Goal: Information Seeking & Learning: Learn about a topic

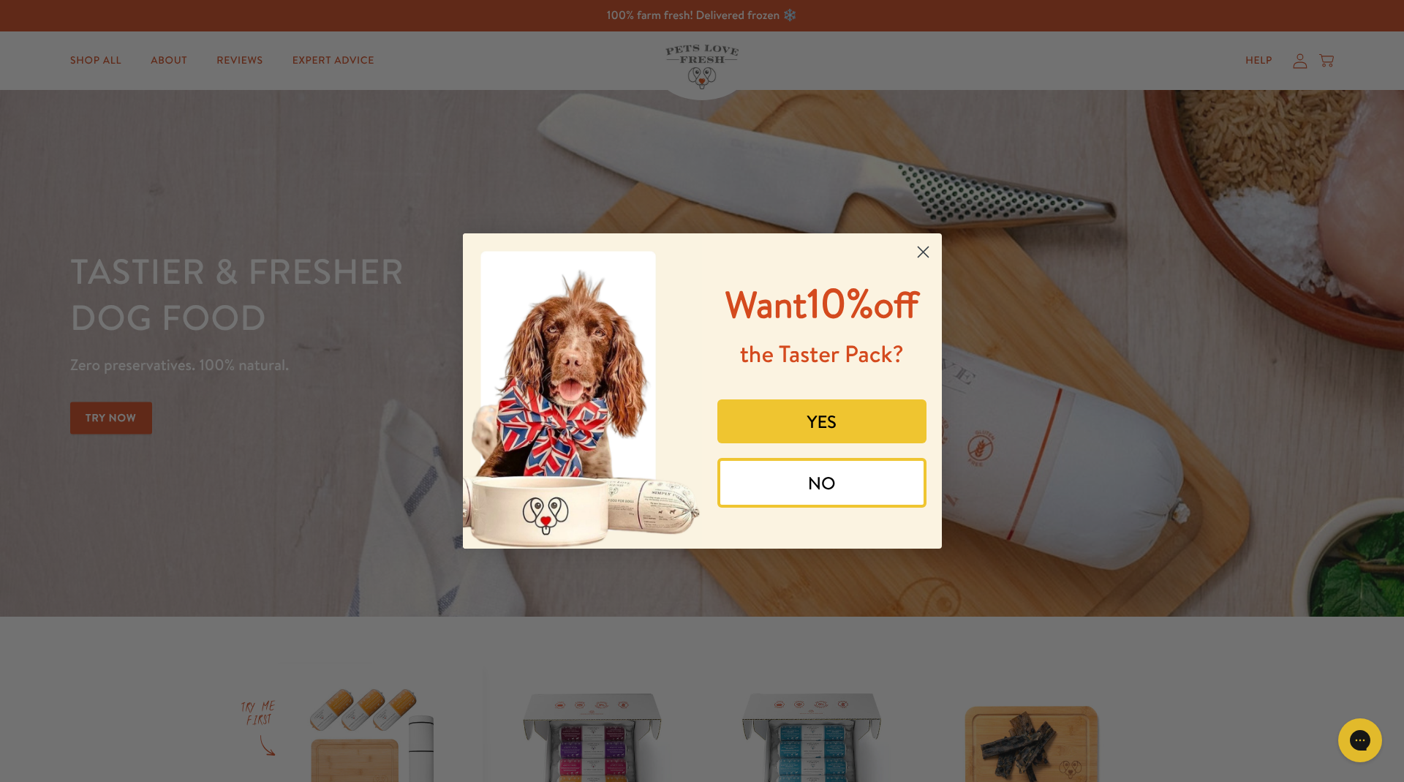
click at [920, 240] on circle "Close dialog" at bounding box center [922, 252] width 24 height 24
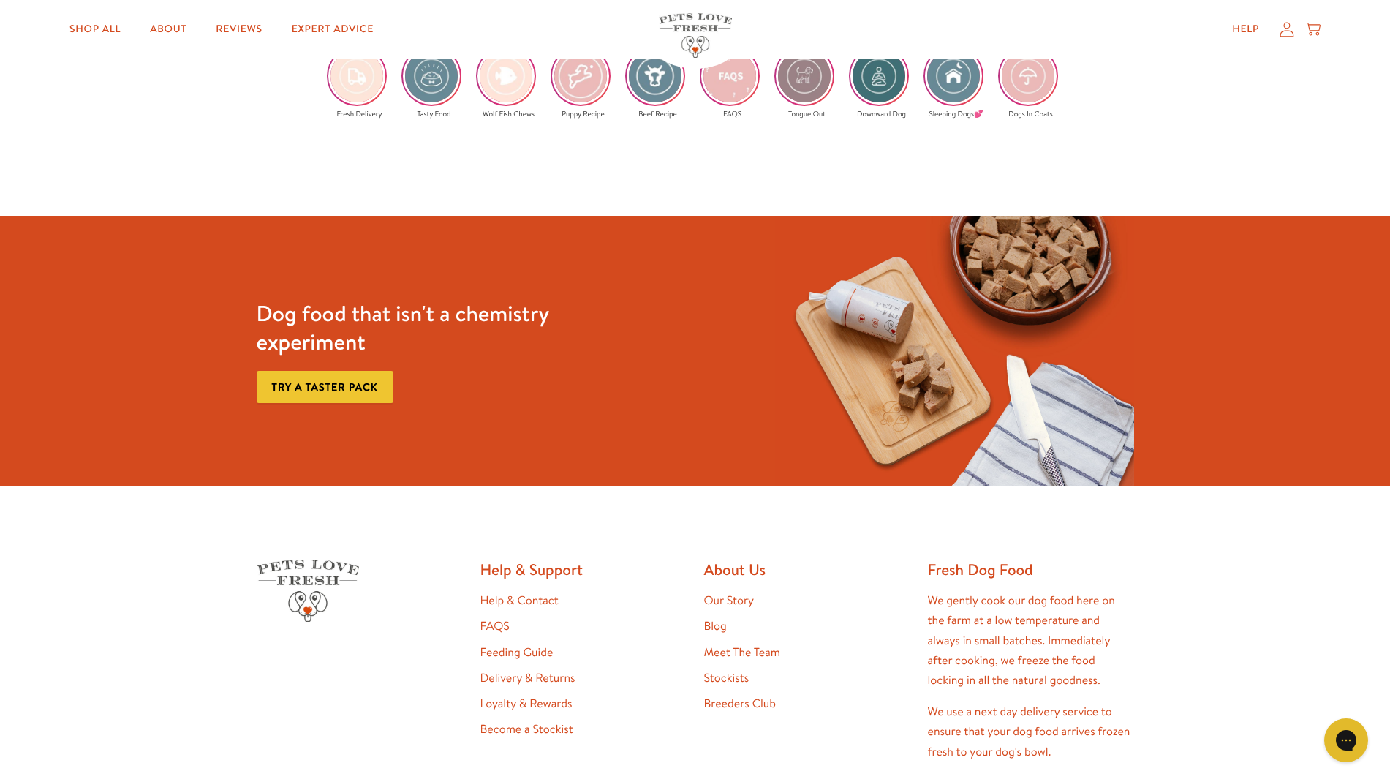
scroll to position [2985, 0]
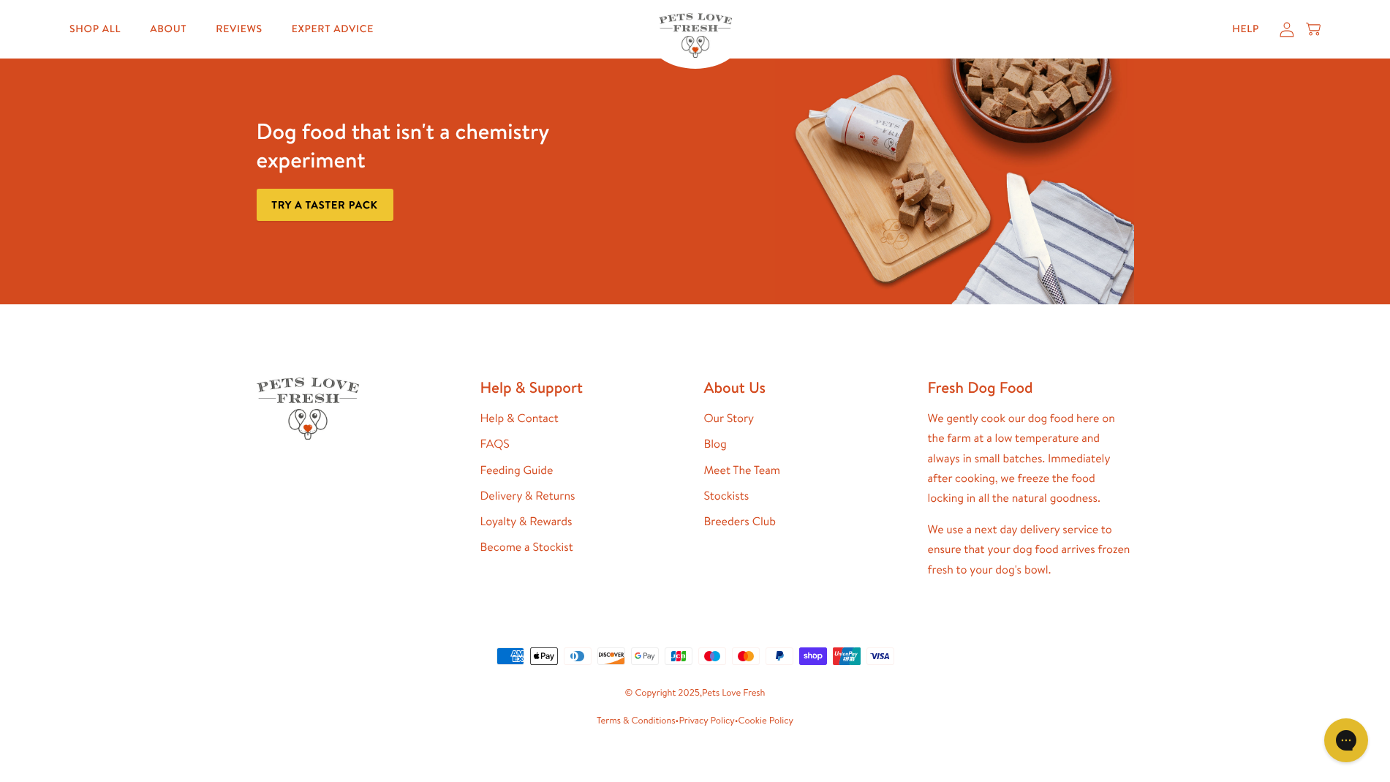
click at [717, 436] on link "Blog" at bounding box center [715, 444] width 23 height 16
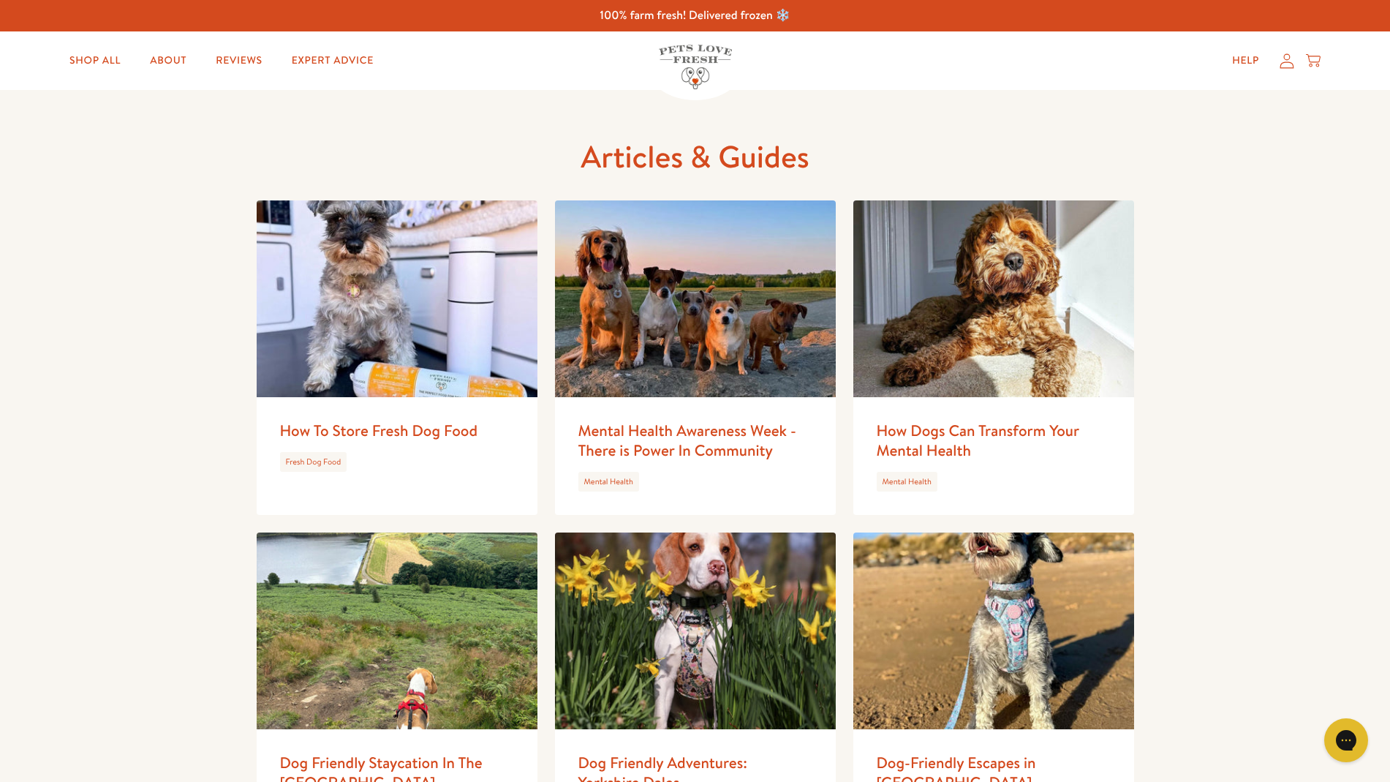
scroll to position [364, 0]
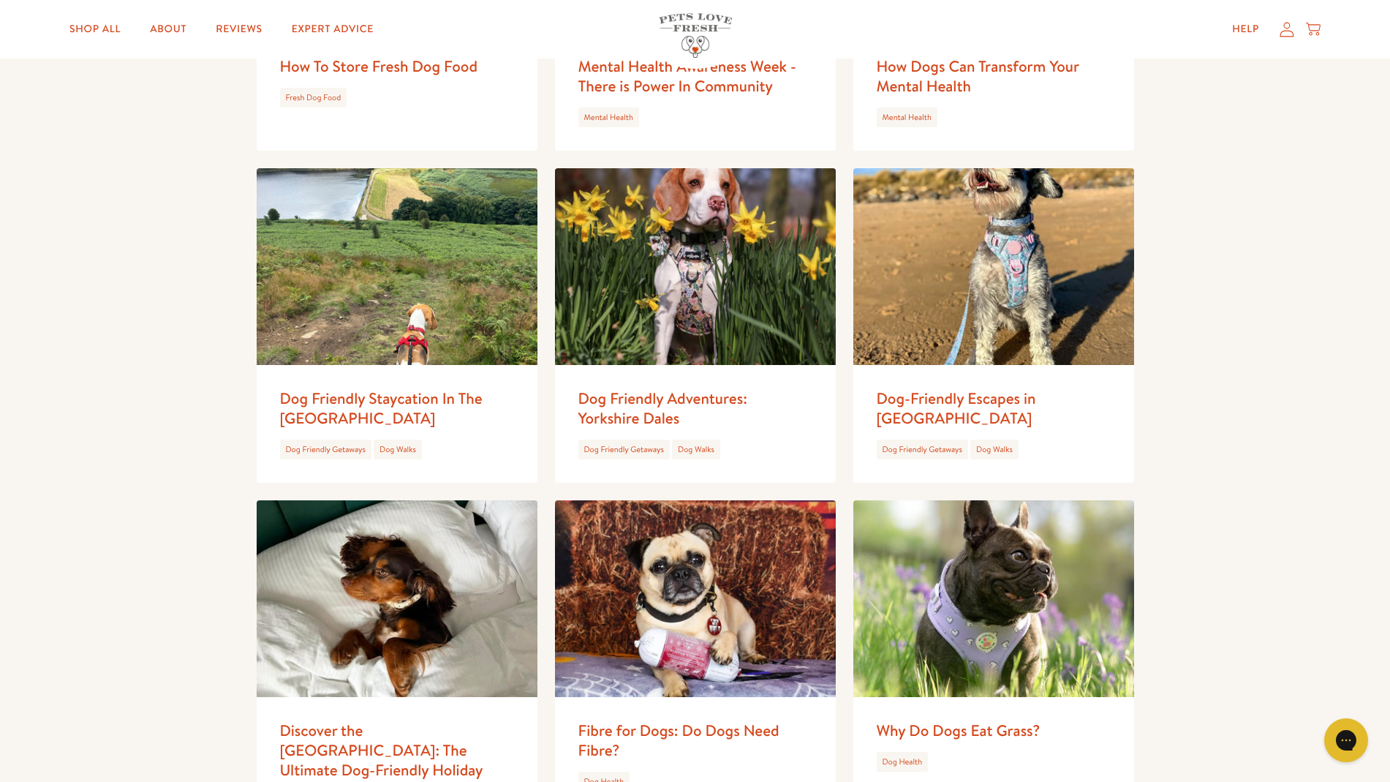
click at [311, 313] on img at bounding box center [397, 266] width 281 height 197
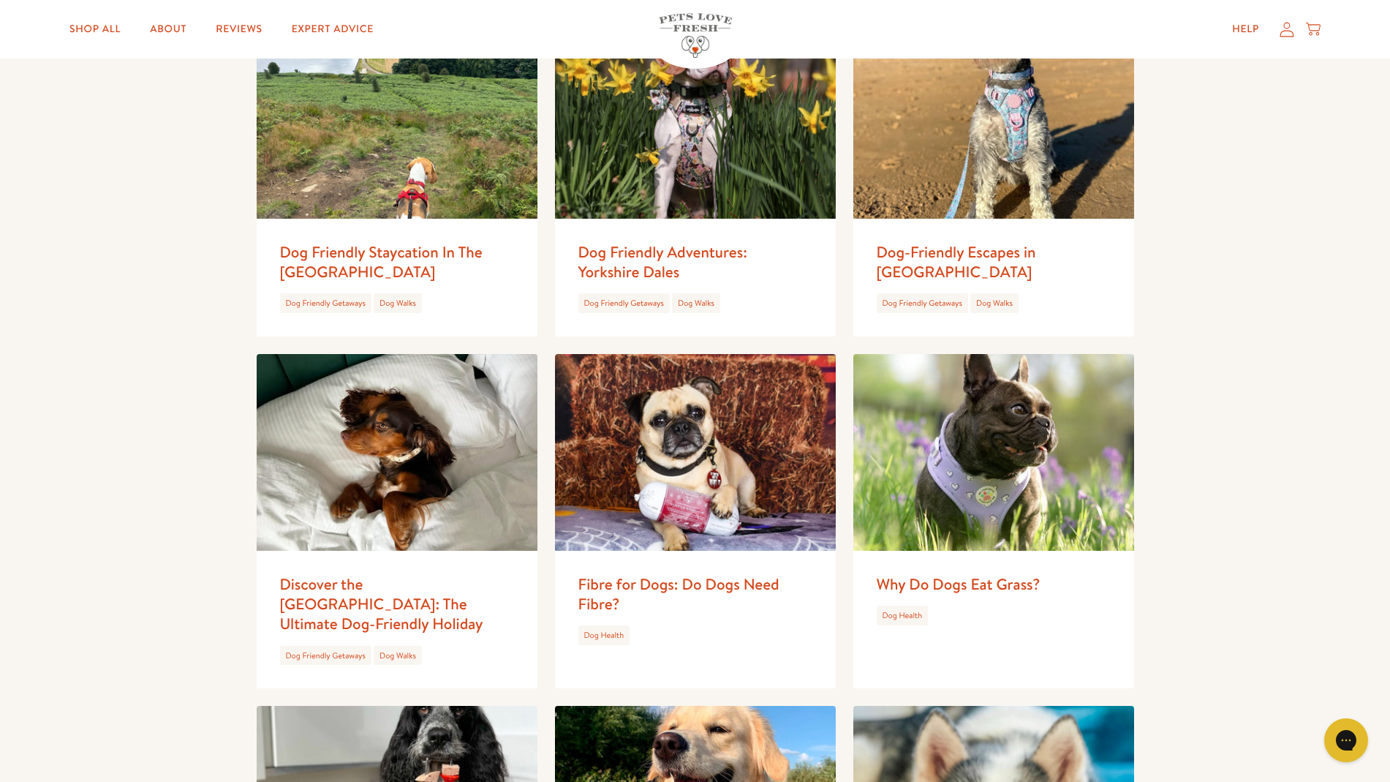
click at [985, 439] on img at bounding box center [993, 452] width 281 height 197
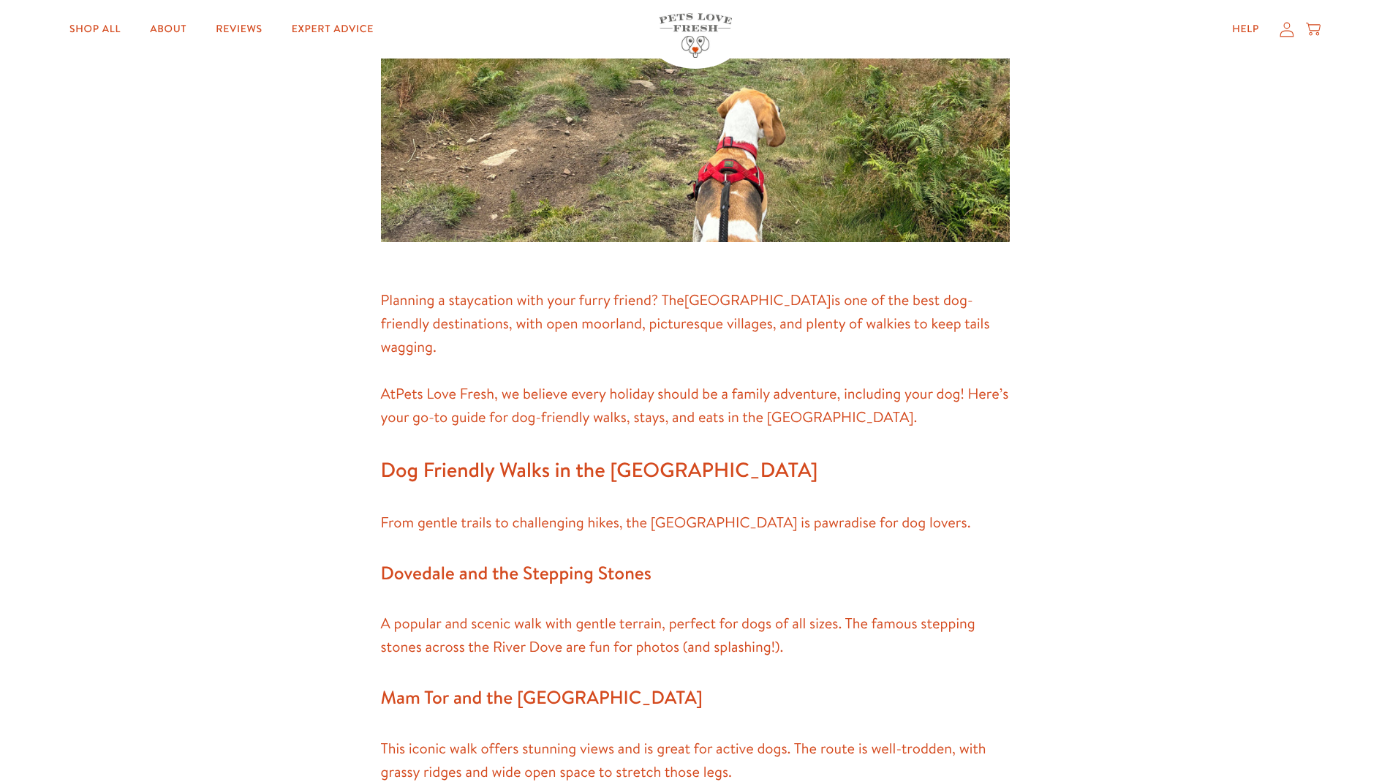
scroll to position [506, 0]
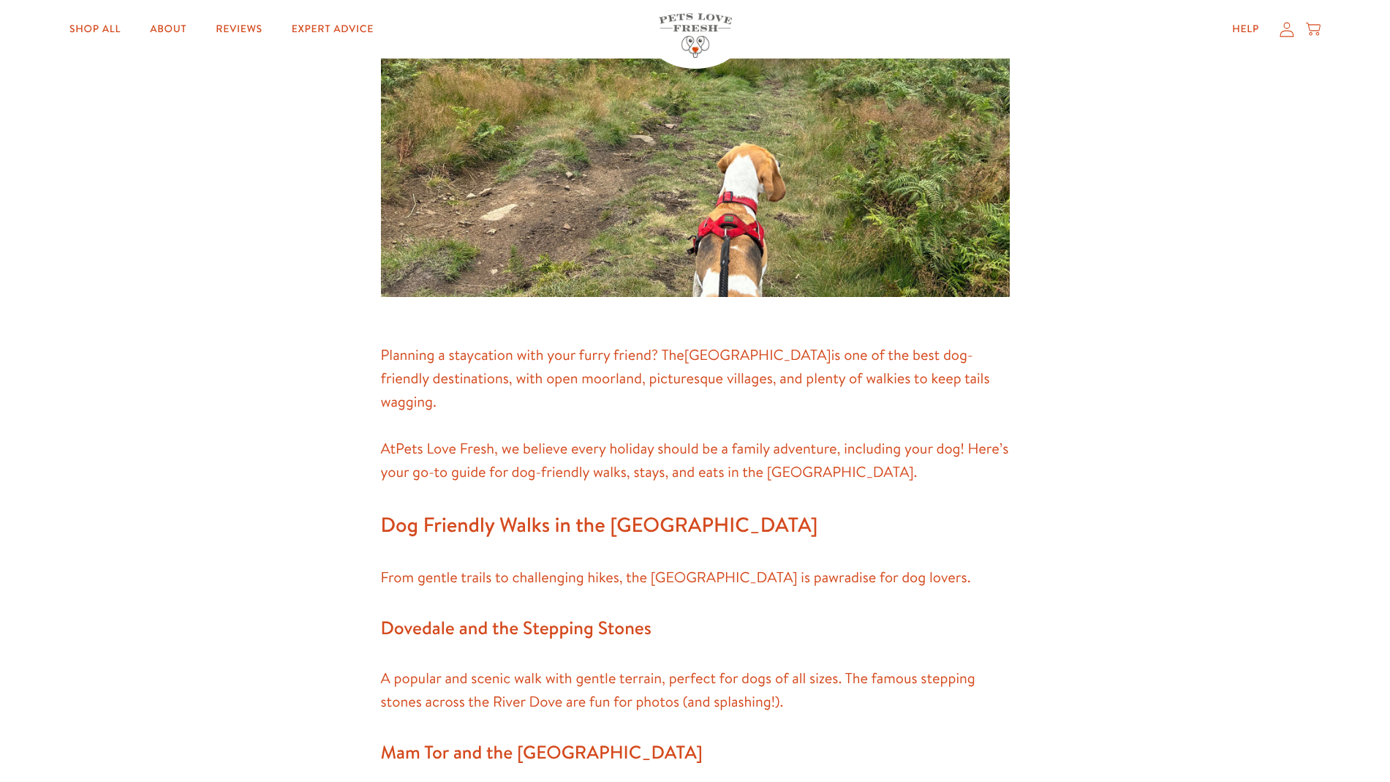
click at [732, 439] on span ", we believe every holiday should be a family adventure, including your dog! He…" at bounding box center [695, 460] width 628 height 43
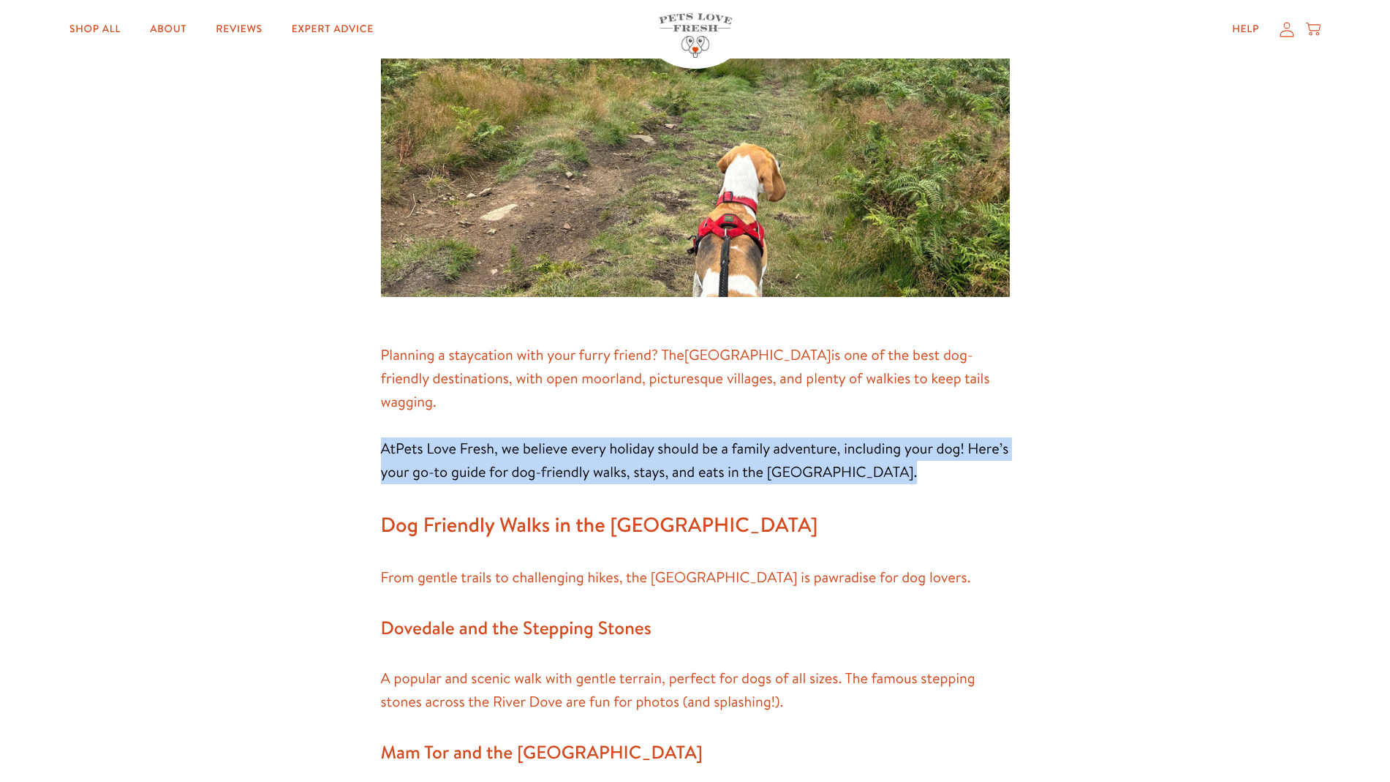
click at [732, 439] on span ", we believe every holiday should be a family adventure, including your dog! He…" at bounding box center [695, 460] width 628 height 43
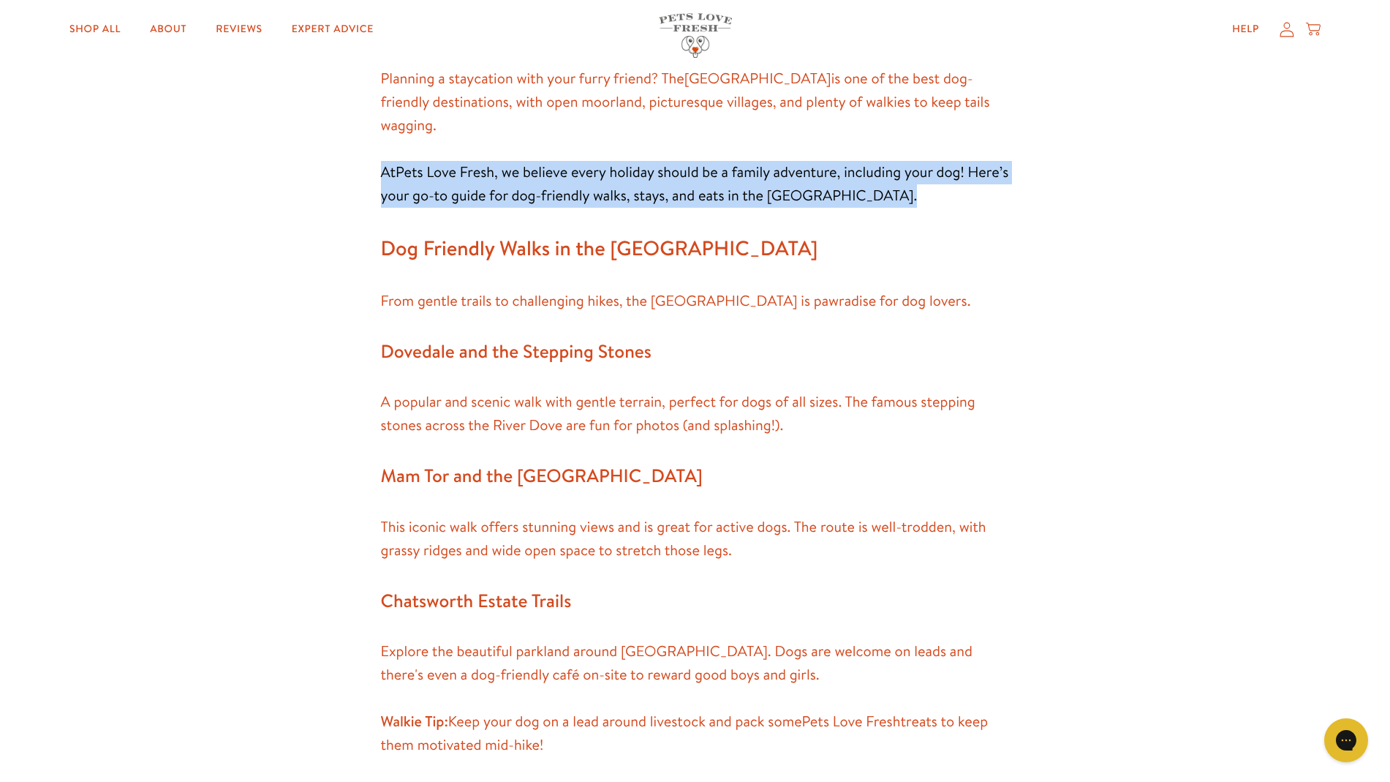
scroll to position [785, 0]
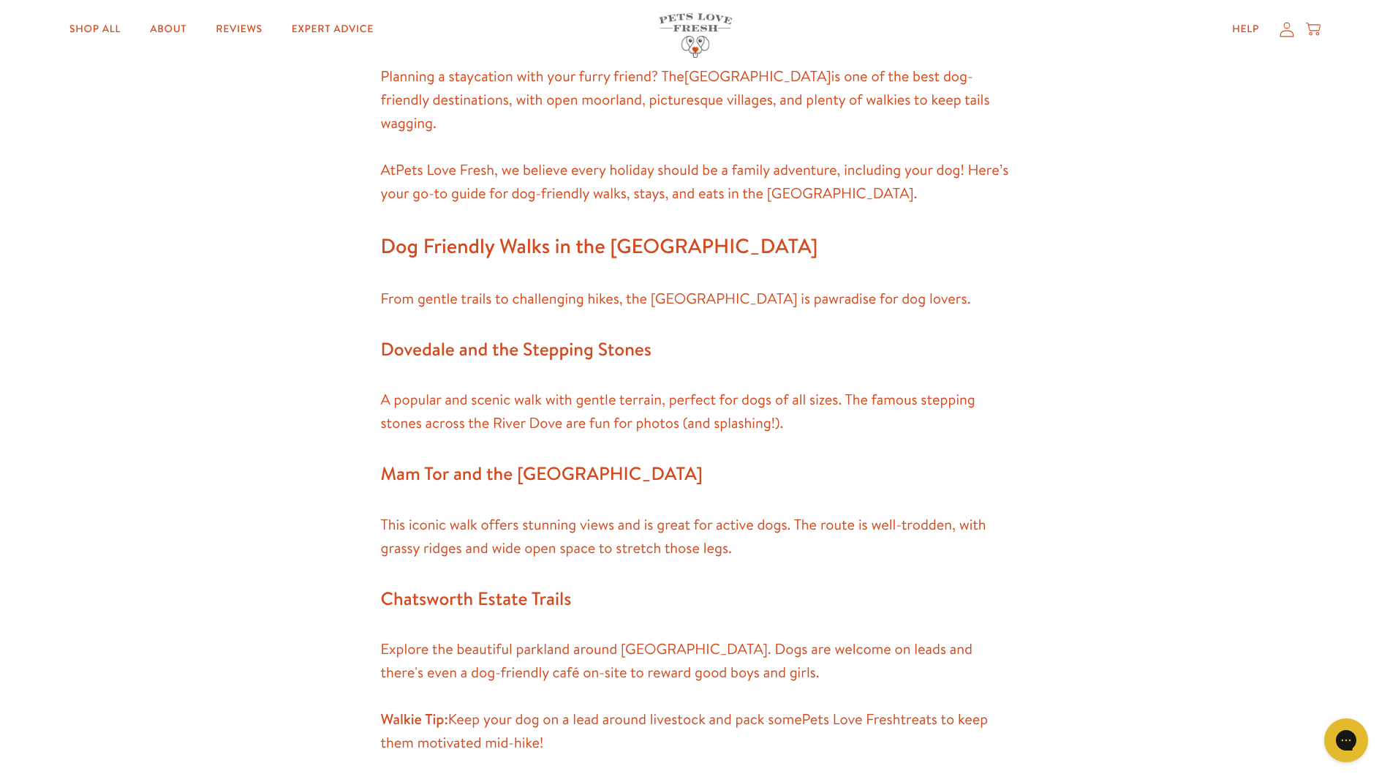
click at [706, 459] on h3 "Mam Tor and the [GEOGRAPHIC_DATA]" at bounding box center [695, 474] width 629 height 31
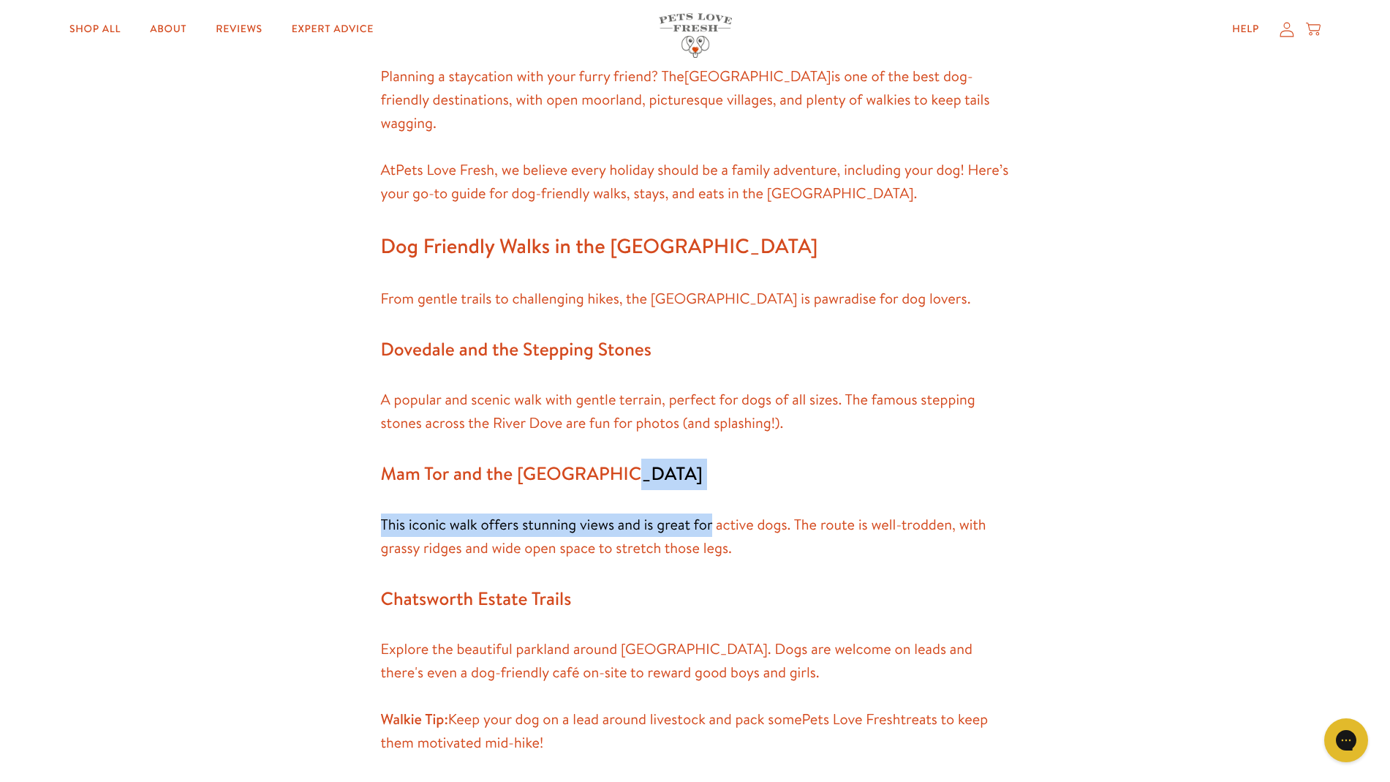
drag, startPoint x: 706, startPoint y: 459, endPoint x: 708, endPoint y: 523, distance: 64.4
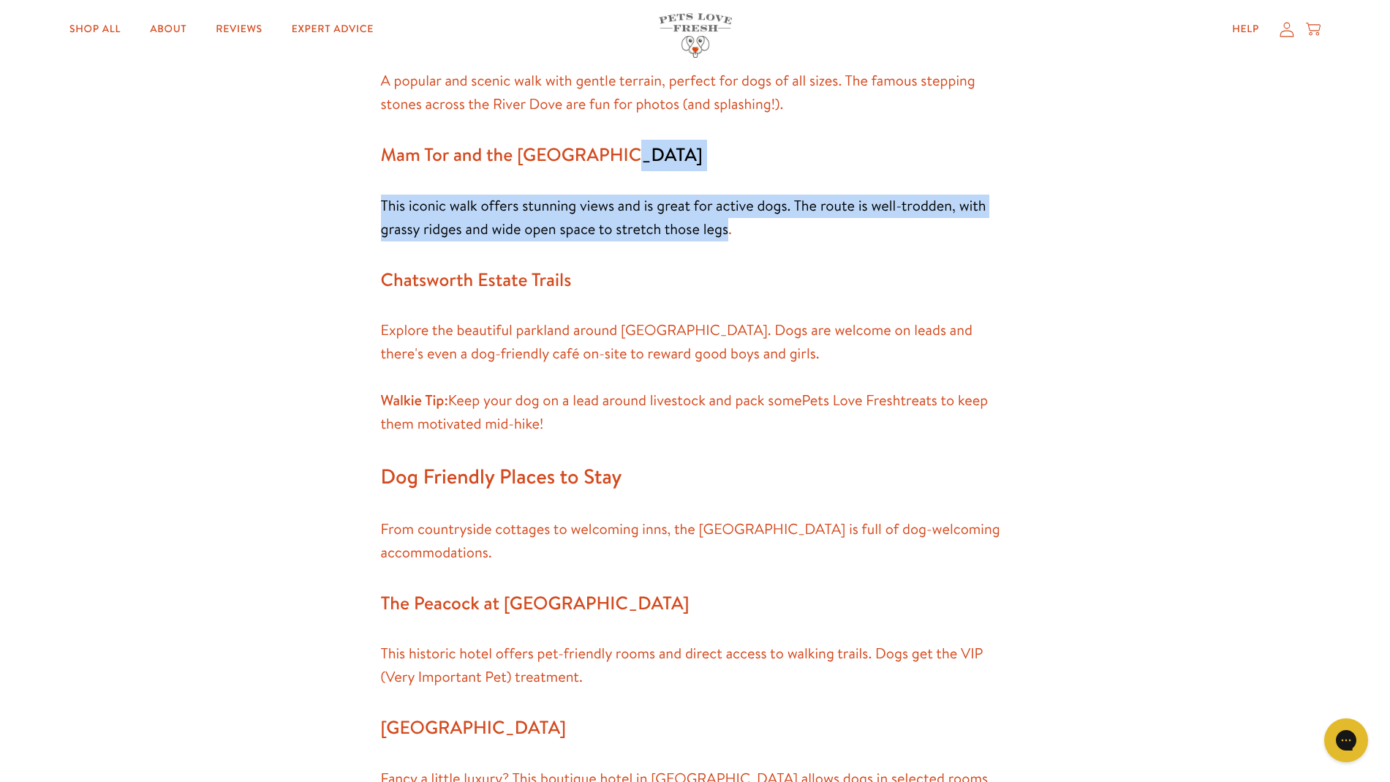
scroll to position [1109, 0]
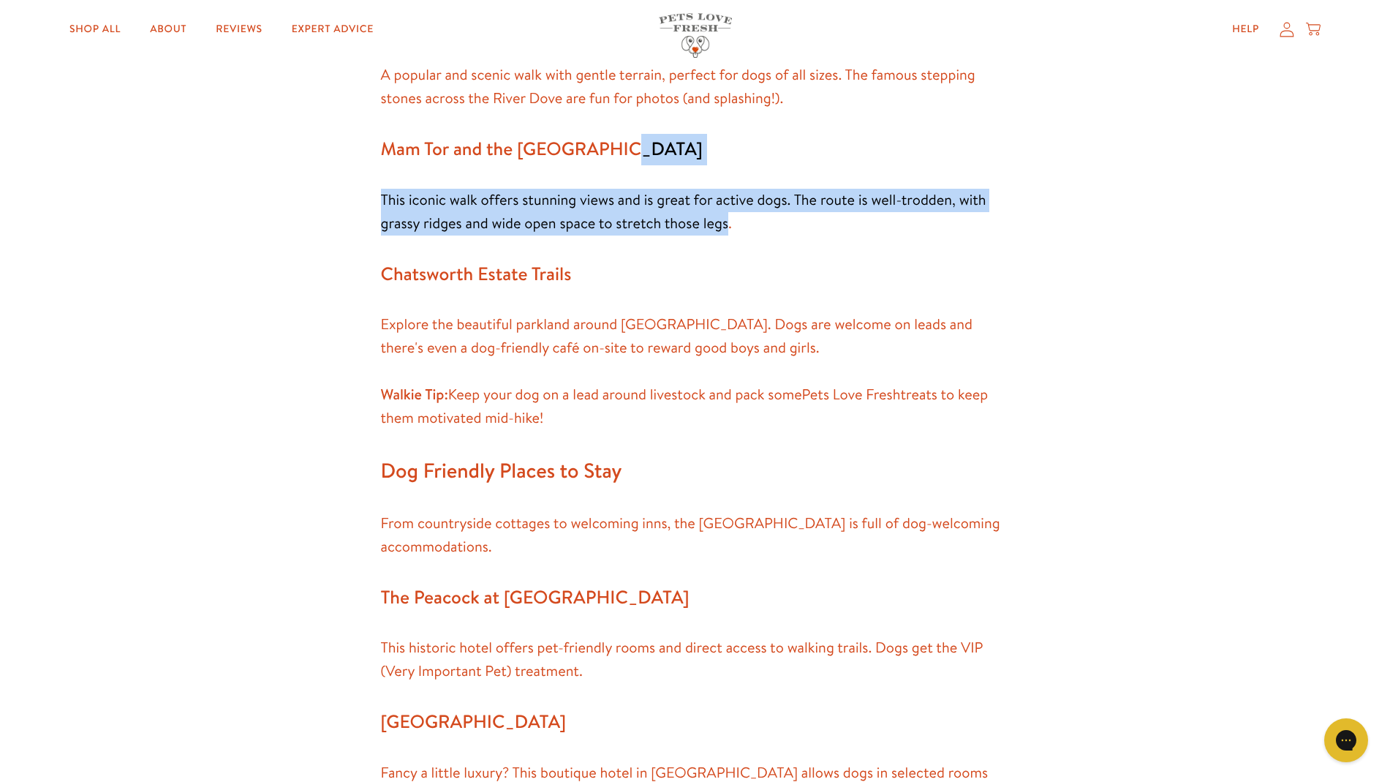
click at [630, 190] on span "This iconic walk offers stunning views and is great for active dogs. The route …" at bounding box center [683, 211] width 605 height 43
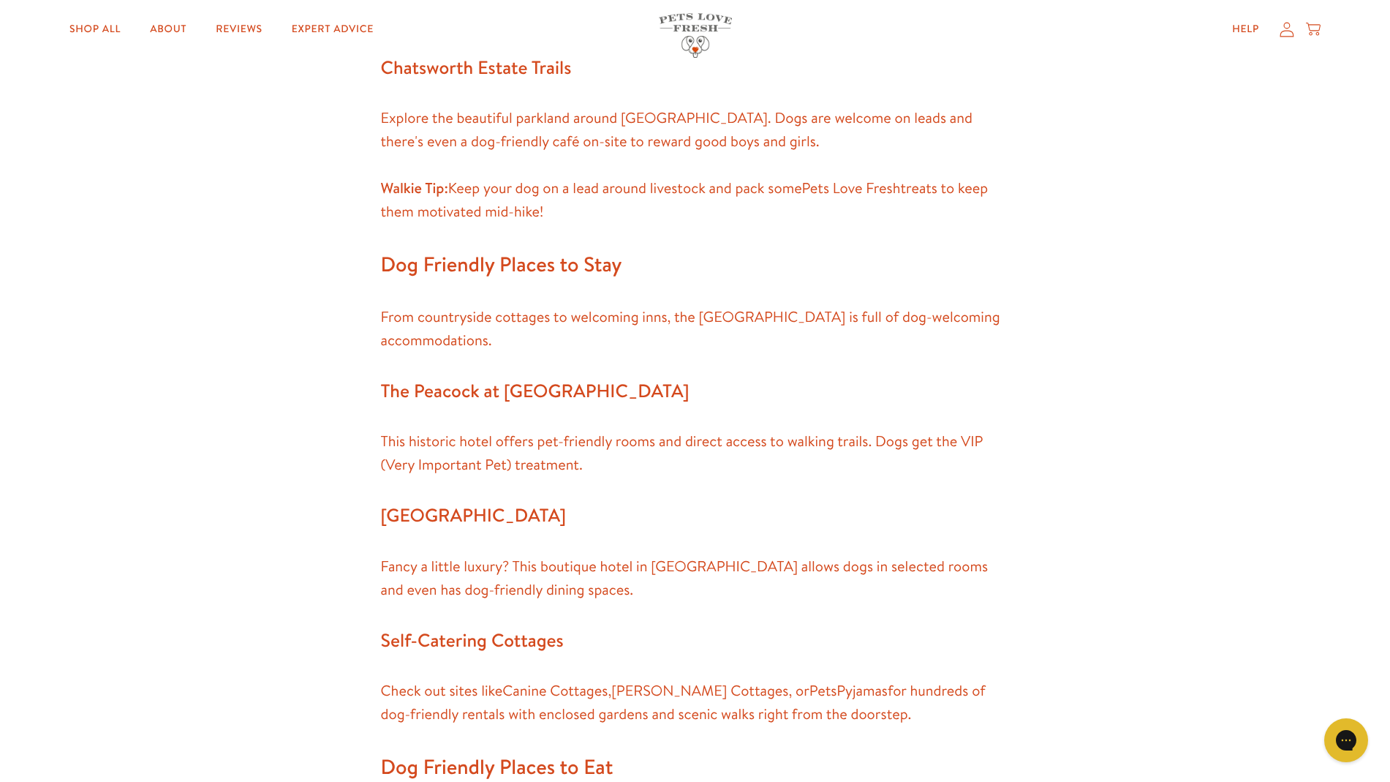
scroll to position [1316, 0]
